Goal: Check status: Check status

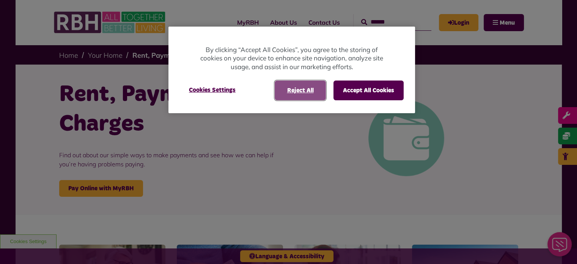
click at [305, 90] on button "Reject All" at bounding box center [300, 90] width 51 height 20
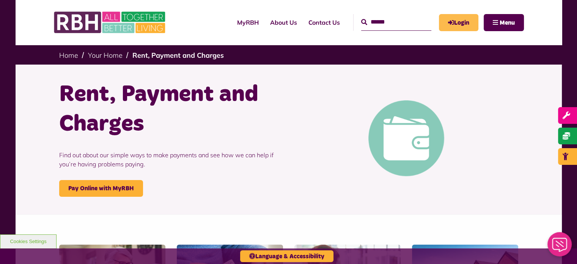
click at [457, 22] on link "Login" at bounding box center [458, 22] width 39 height 17
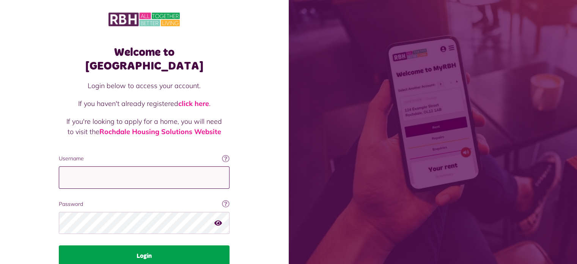
type input "**********"
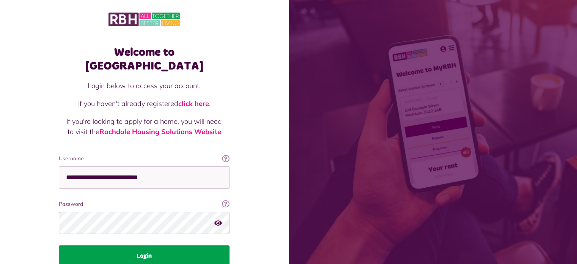
click at [140, 245] on button "Login" at bounding box center [144, 255] width 171 height 21
click at [156, 245] on button "Login" at bounding box center [144, 255] width 171 height 21
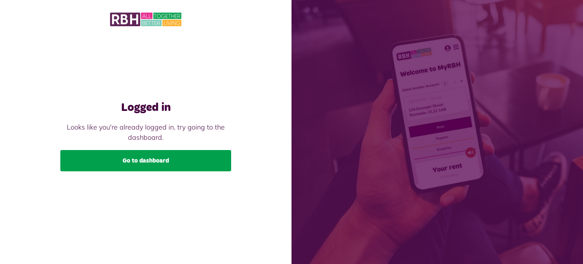
click at [182, 159] on link "Go to dashboard" at bounding box center [145, 160] width 171 height 21
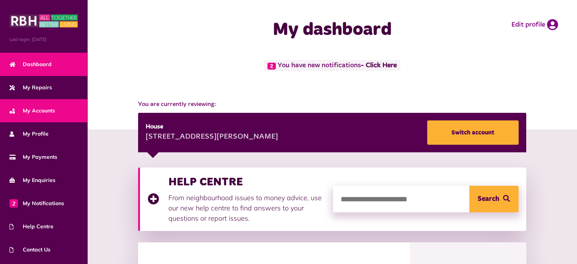
click at [27, 115] on link "My Accounts" at bounding box center [43, 110] width 87 height 23
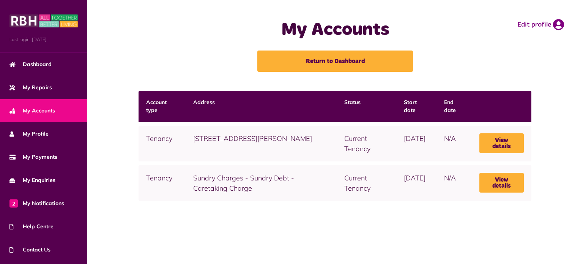
click at [336, 127] on td "Current Tenancy" at bounding box center [366, 144] width 60 height 36
click at [493, 140] on link "View details" at bounding box center [501, 143] width 45 height 20
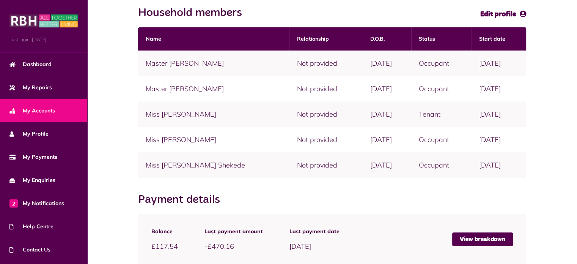
scroll to position [240, 0]
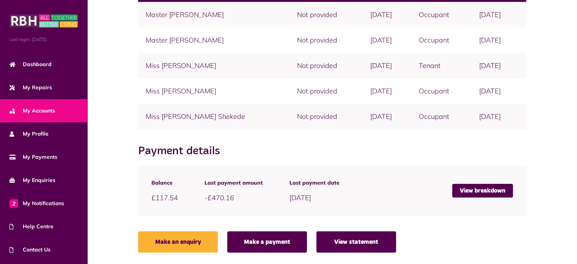
click at [362, 244] on link "View statement" at bounding box center [356, 241] width 80 height 21
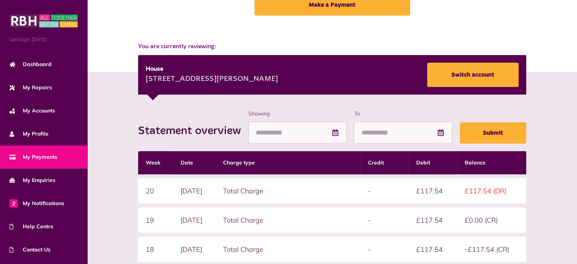
scroll to position [73, 0]
